Goal: Task Accomplishment & Management: Use online tool/utility

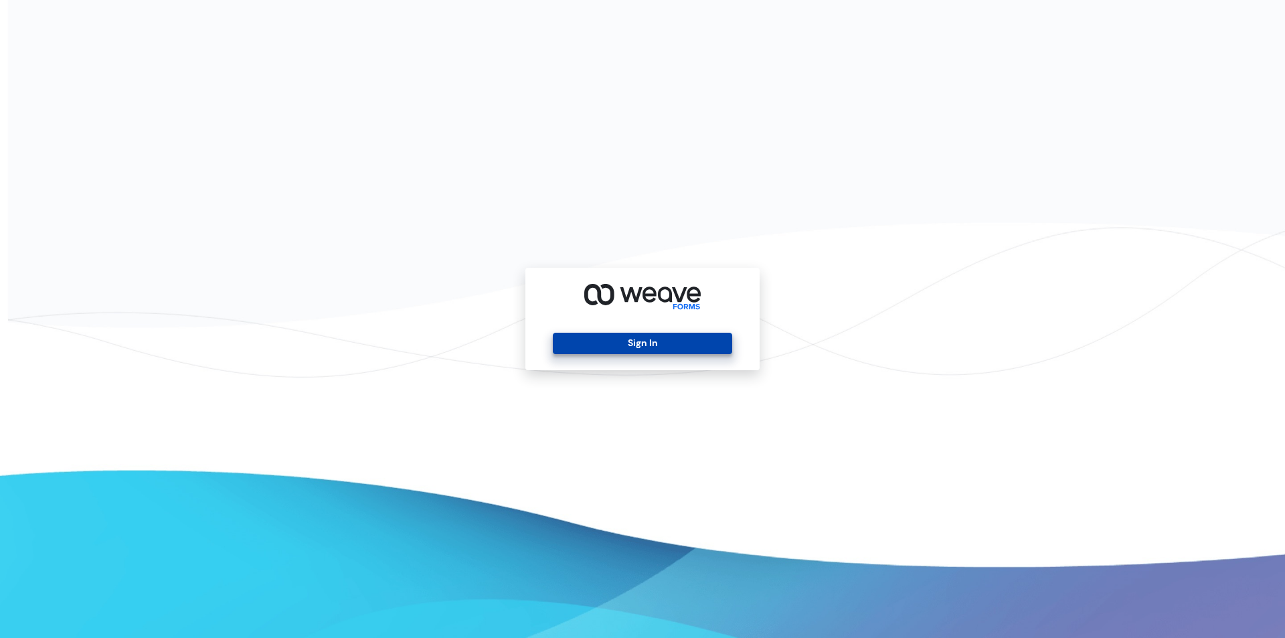
click at [580, 335] on button "Sign In" at bounding box center [642, 343] width 179 height 21
